Goal: Information Seeking & Learning: Learn about a topic

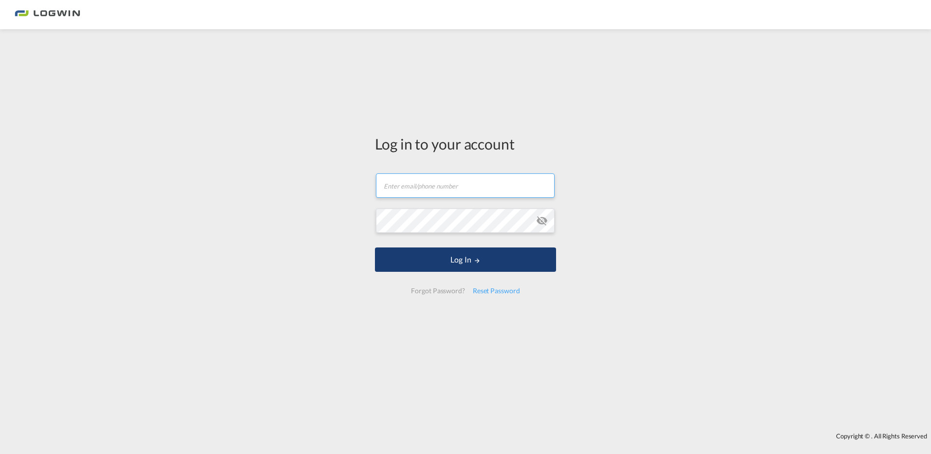
type input "[PERSON_NAME][EMAIL_ADDRESS][PERSON_NAME][DOMAIN_NAME]"
click at [471, 254] on button "Log In" at bounding box center [465, 259] width 181 height 24
